Goal: Task Accomplishment & Management: Use online tool/utility

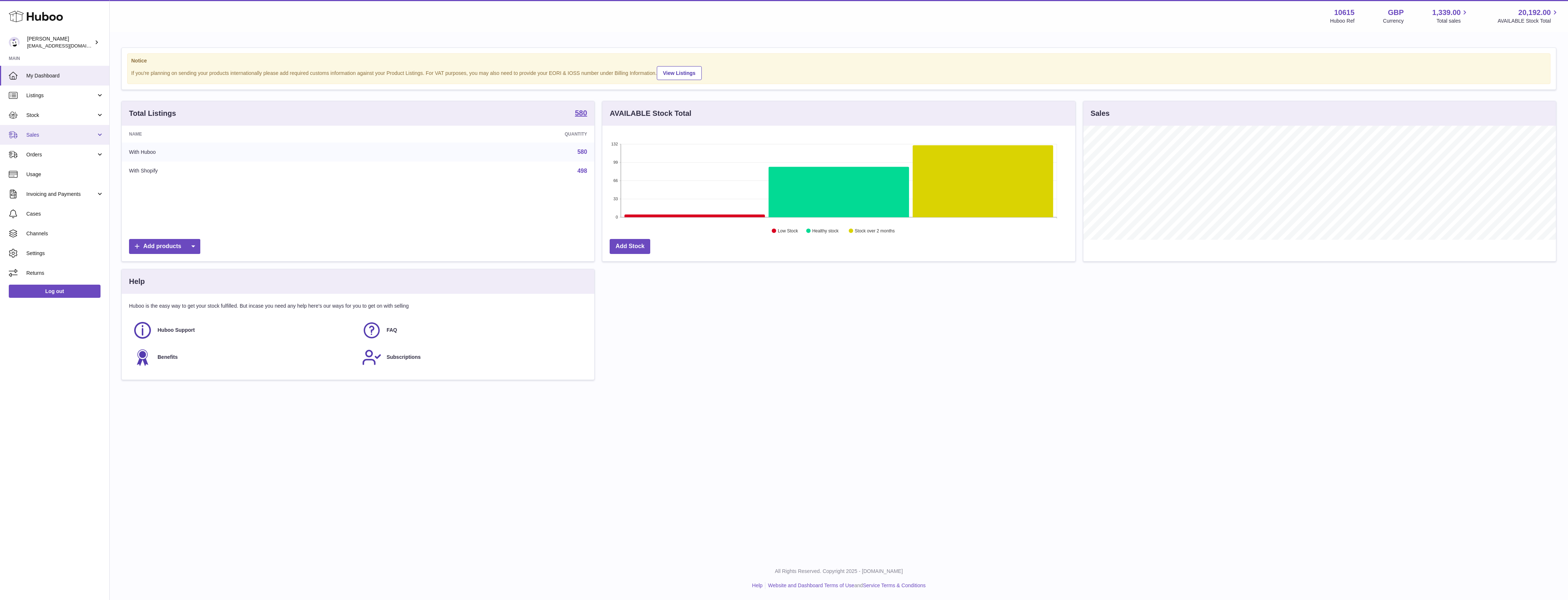
scroll to position [114, 472]
drag, startPoint x: 50, startPoint y: 136, endPoint x: 56, endPoint y: 159, distance: 23.8
click at [50, 136] on span "Sales" at bounding box center [61, 134] width 70 height 7
click at [51, 173] on span "Add Manual Order" at bounding box center [65, 171] width 77 height 7
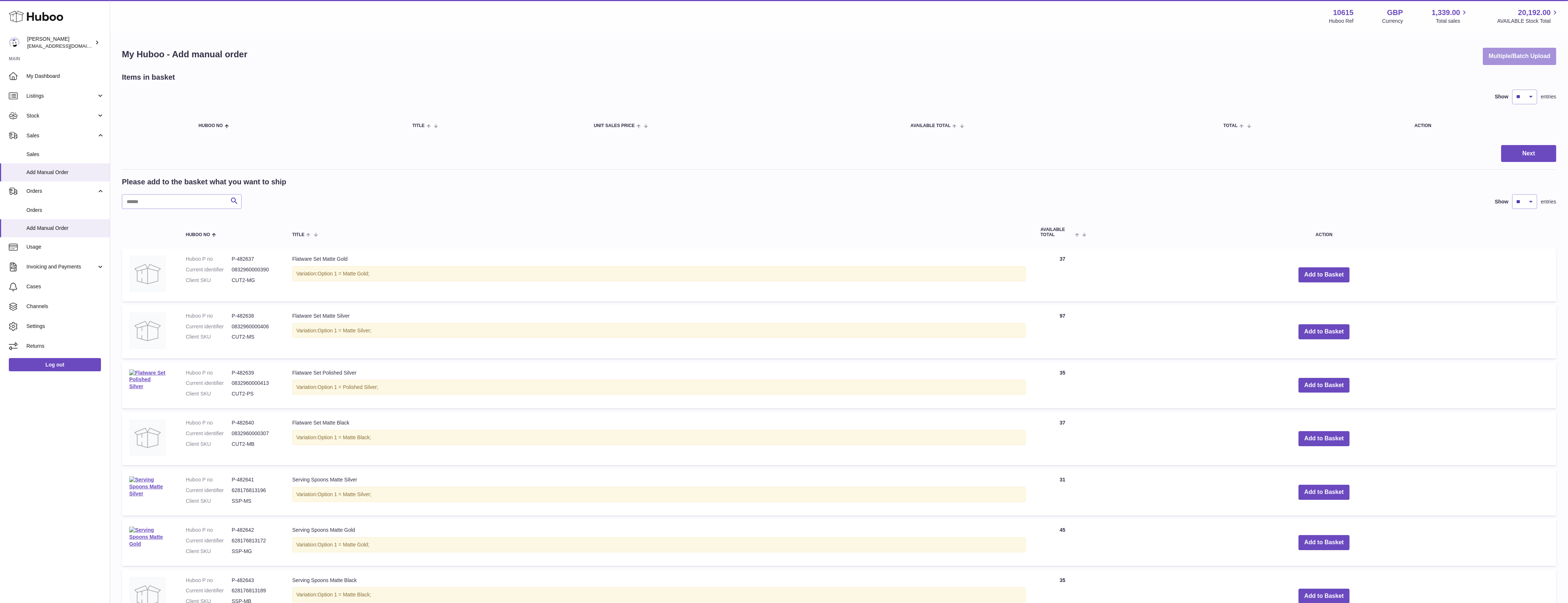
click at [1496, 55] on button "Multiple/Batch Upload" at bounding box center [1519, 56] width 73 height 17
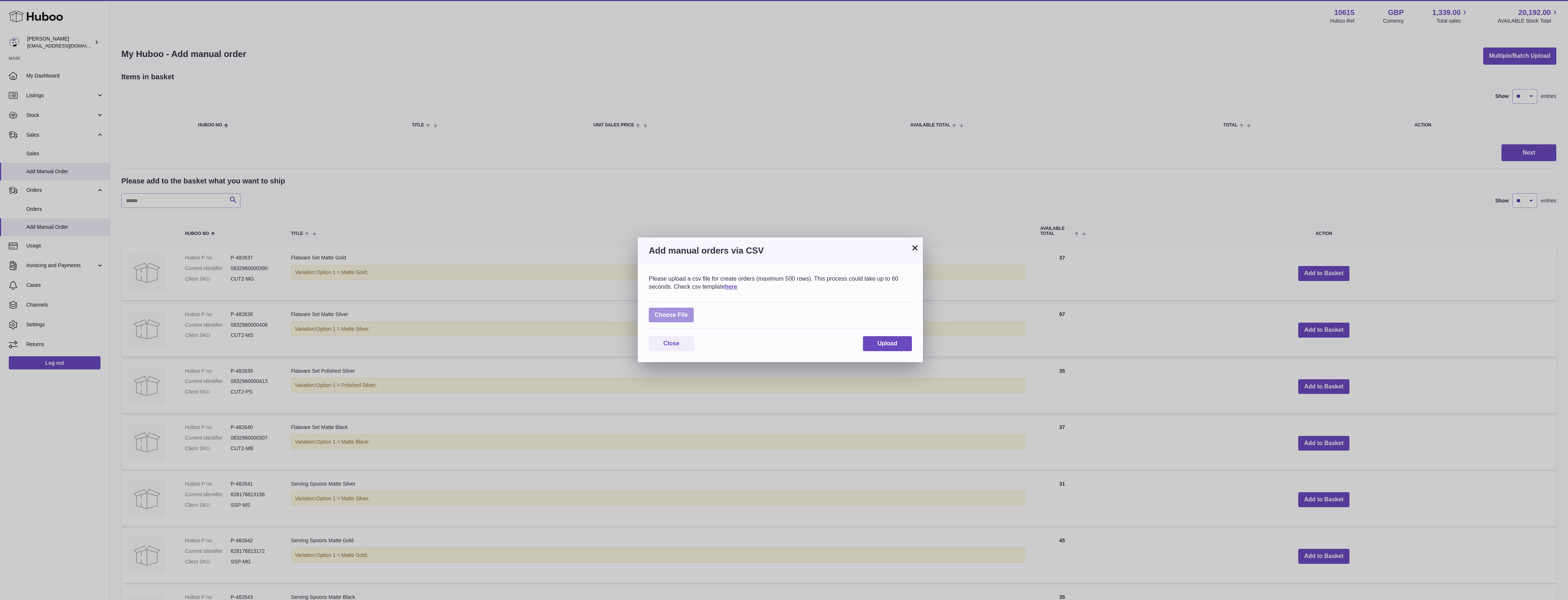
click at [664, 312] on label at bounding box center [671, 315] width 45 height 15
click at [688, 312] on input "file" at bounding box center [688, 312] width 1 height 1
type input "**********"
click at [896, 351] on span "Upload" at bounding box center [887, 347] width 19 height 6
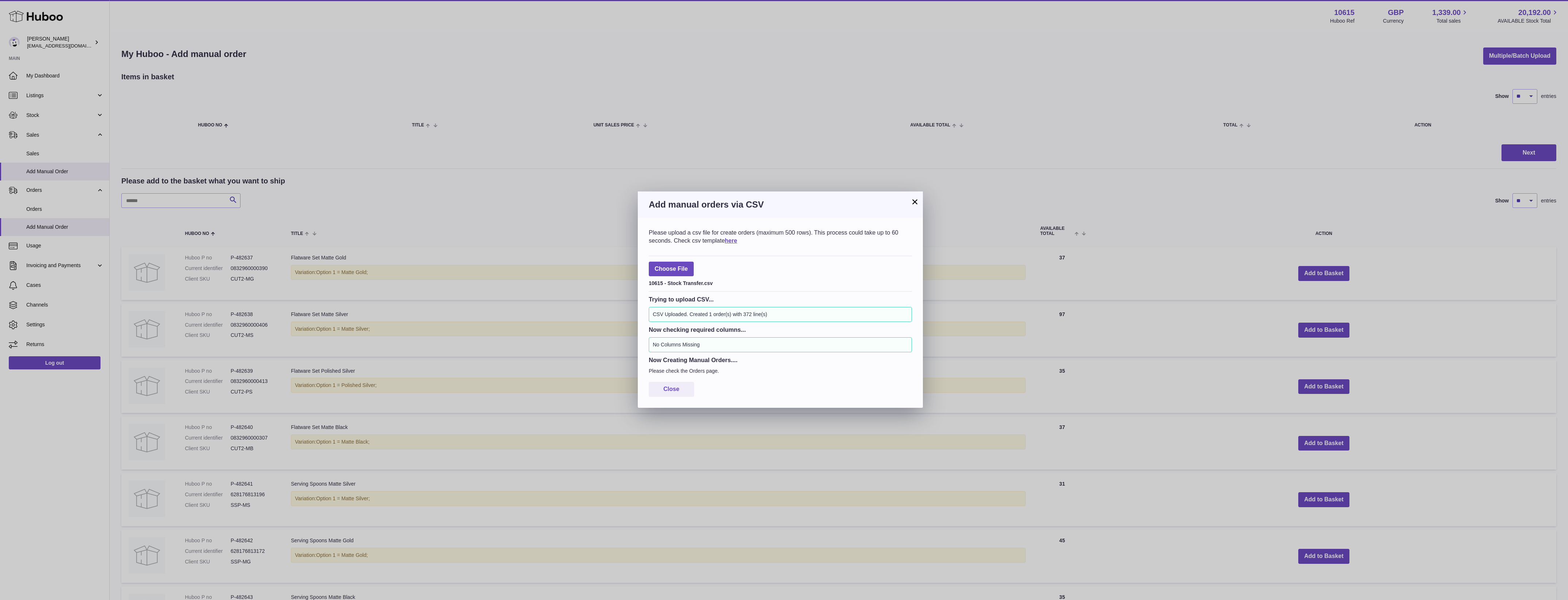
click at [914, 200] on button "×" at bounding box center [915, 201] width 9 height 9
